Goal: Information Seeking & Learning: Find contact information

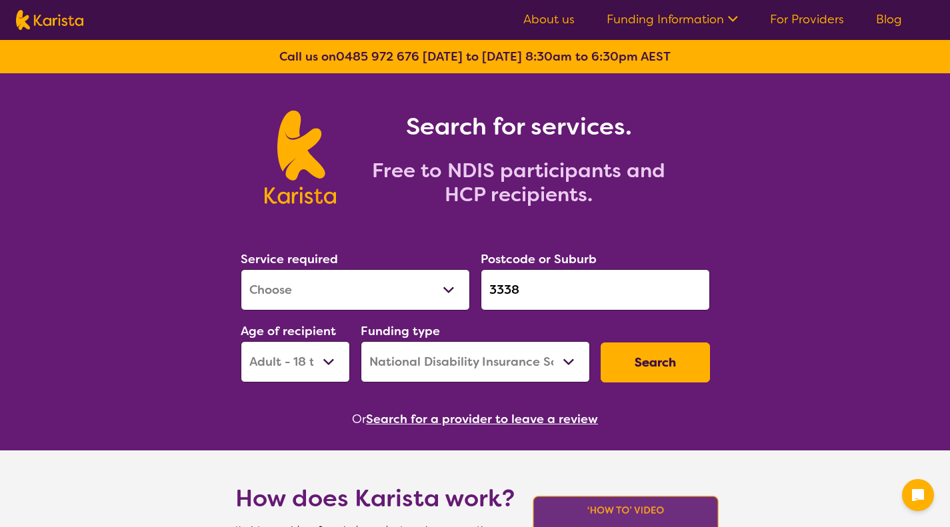
select select "[MEDICAL_DATA]"
select select "AD"
select select "NDIS"
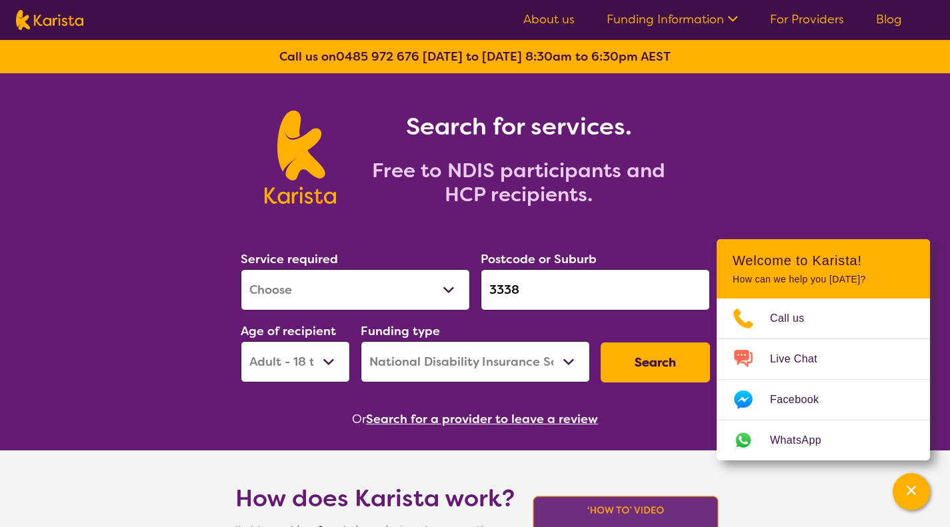
click at [651, 369] on button "Search" at bounding box center [655, 363] width 109 height 40
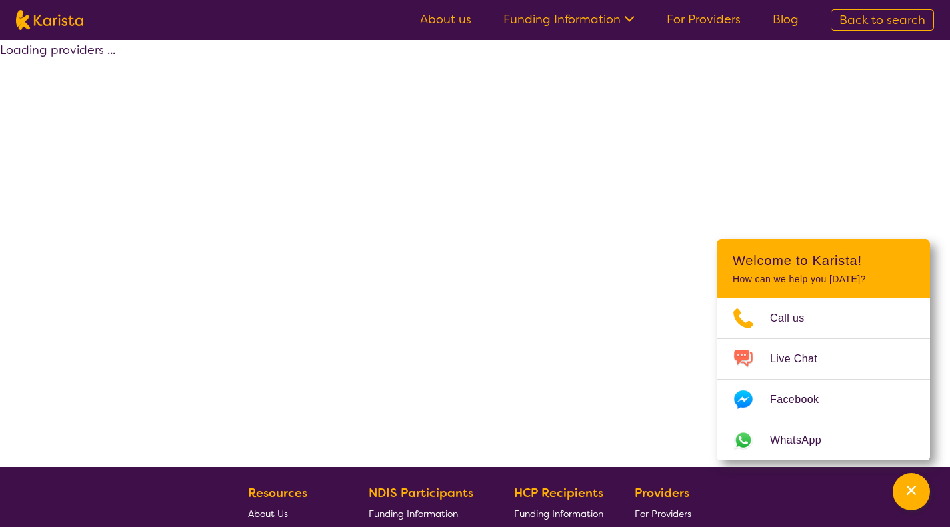
select select "by_score"
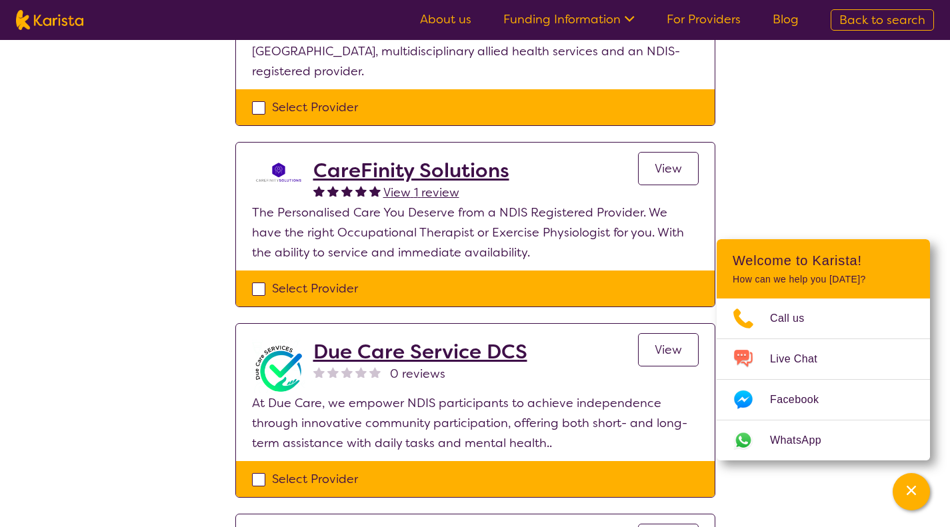
scroll to position [462, 0]
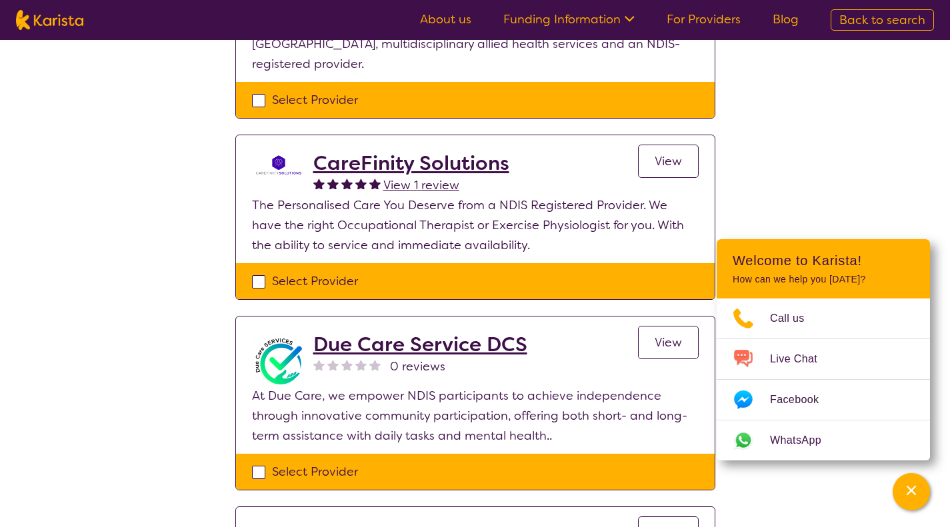
click at [667, 145] on link "View" at bounding box center [668, 161] width 61 height 33
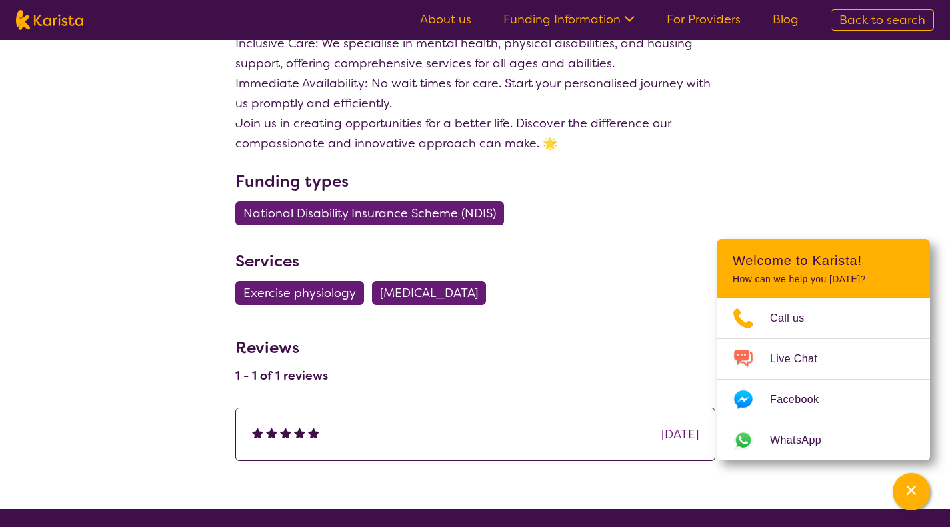
scroll to position [1156, 0]
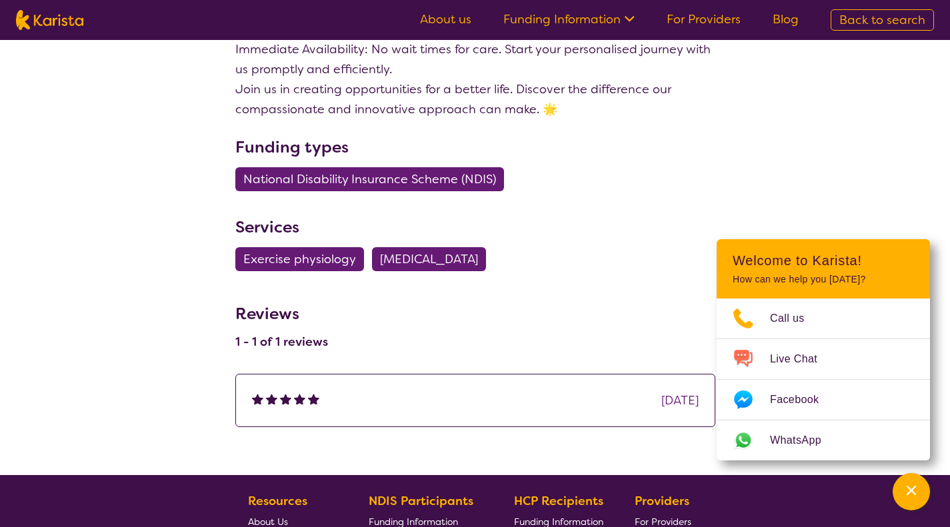
click at [661, 399] on div "[DATE]" at bounding box center [679, 401] width 37 height 20
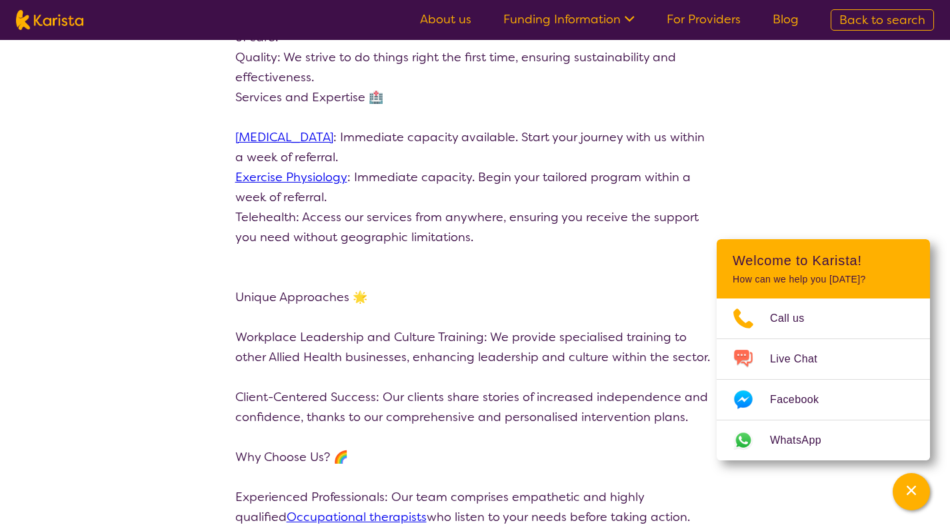
scroll to position [0, 0]
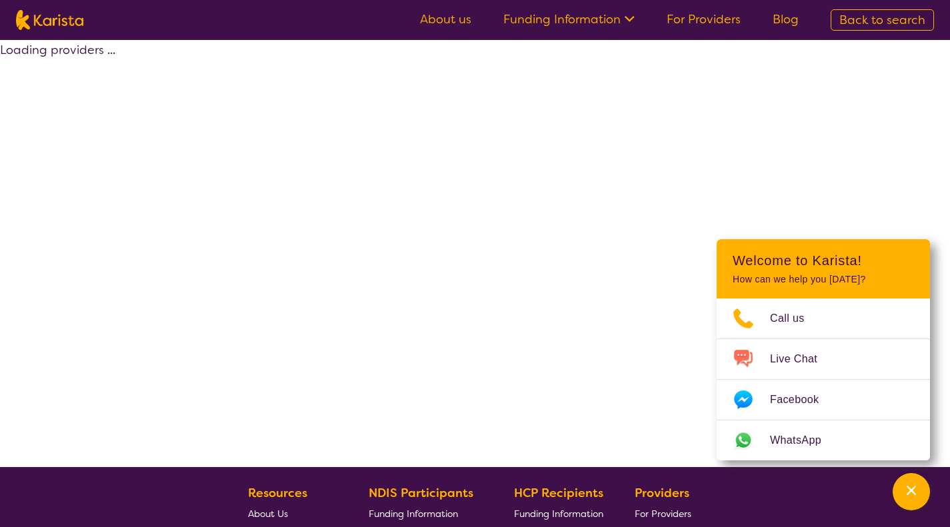
scroll to position [263, 0]
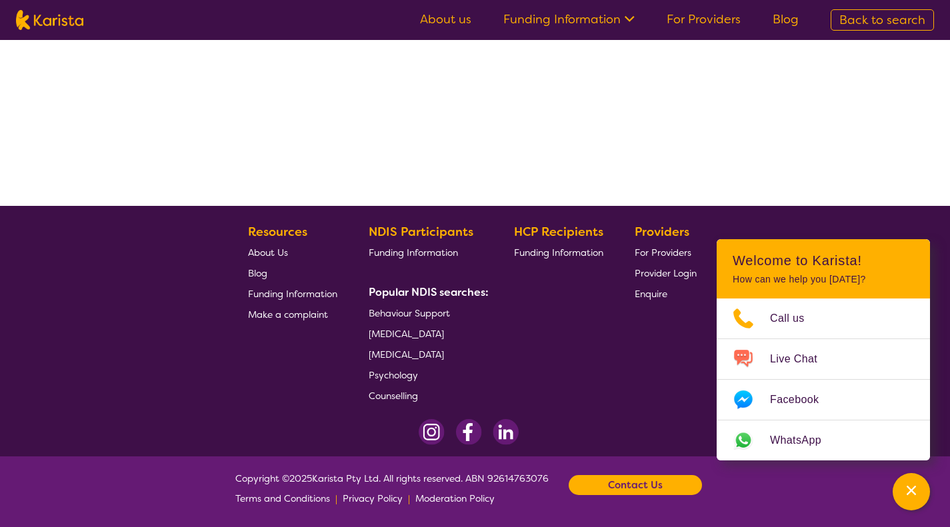
select select "by_score"
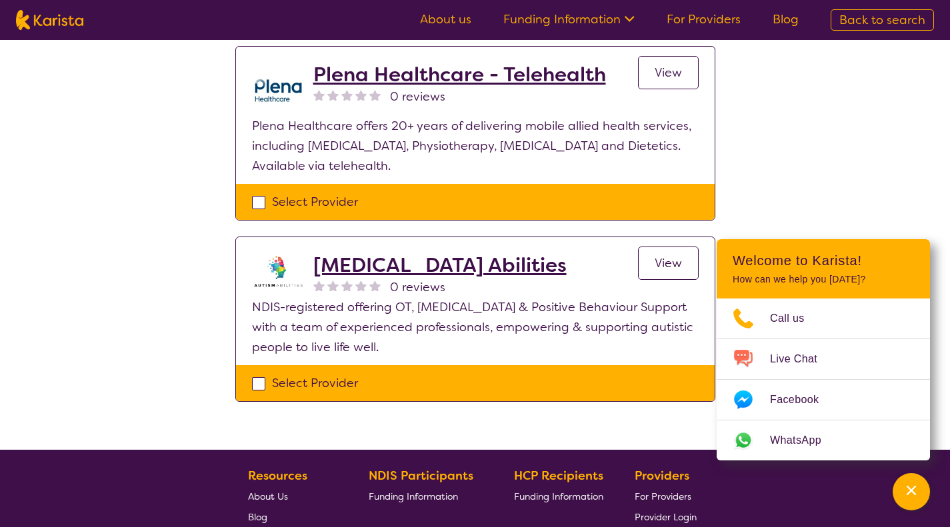
scroll to position [1154, 0]
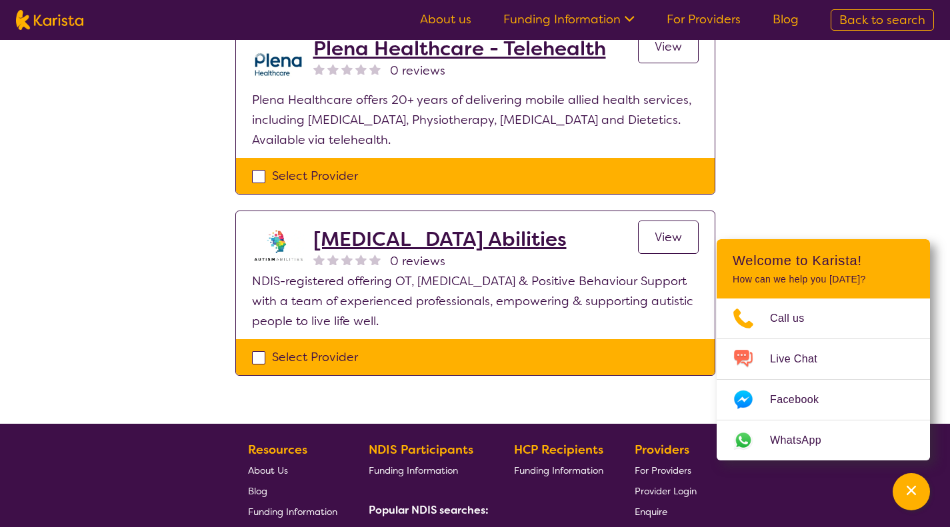
click at [643, 221] on link "View" at bounding box center [668, 237] width 61 height 33
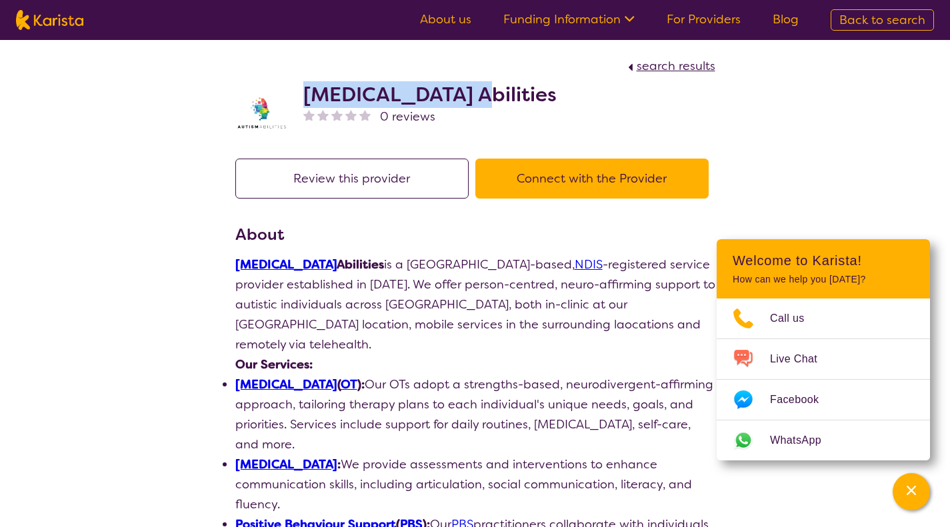
drag, startPoint x: 305, startPoint y: 90, endPoint x: 449, endPoint y: 93, distance: 144.1
click at [449, 93] on h2 "[MEDICAL_DATA] Abilities" at bounding box center [429, 95] width 253 height 24
copy h2 "[MEDICAL_DATA] Abilities"
